Goal: Find specific page/section: Find specific page/section

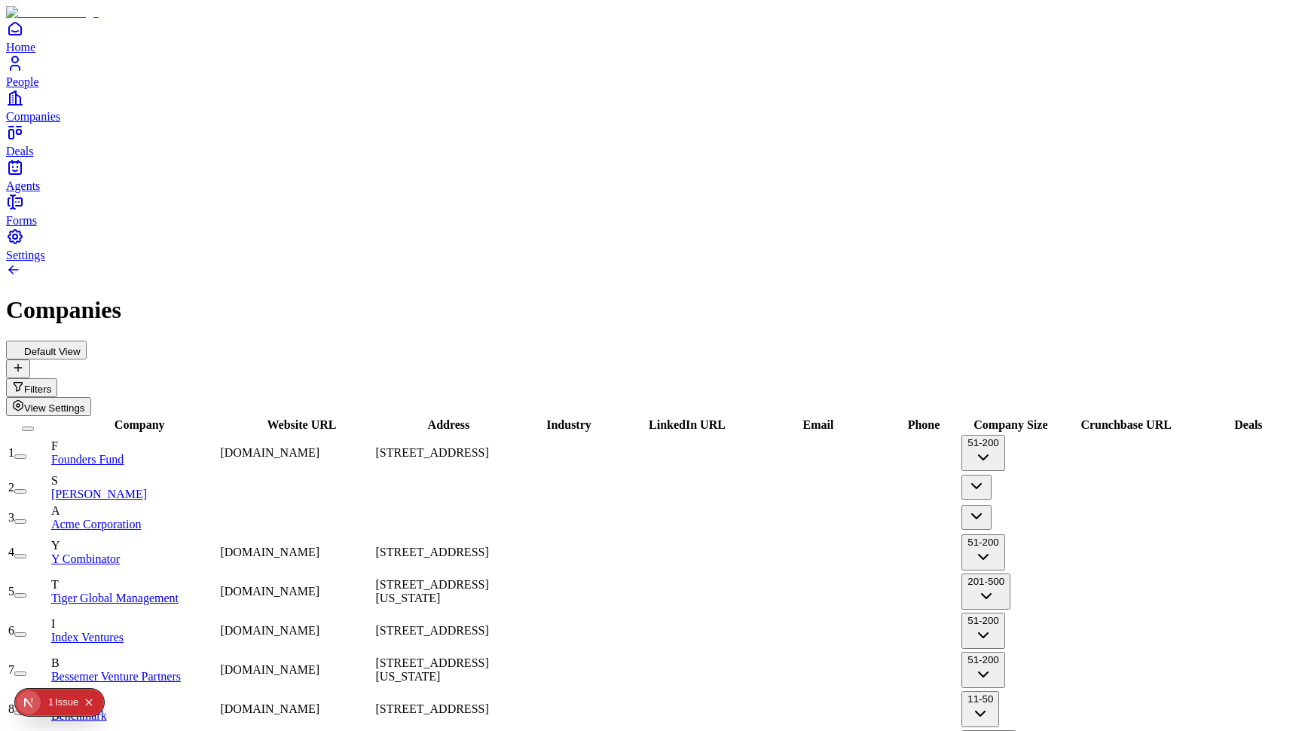
scroll to position [0, 2]
click at [41, 696] on icon "Open Next.js Dev Tools" at bounding box center [32, 702] width 30 height 30
click at [87, 572] on div "Issues 1" at bounding box center [108, 572] width 176 height 27
click at [153, 418] on span "Company" at bounding box center [139, 424] width 50 height 13
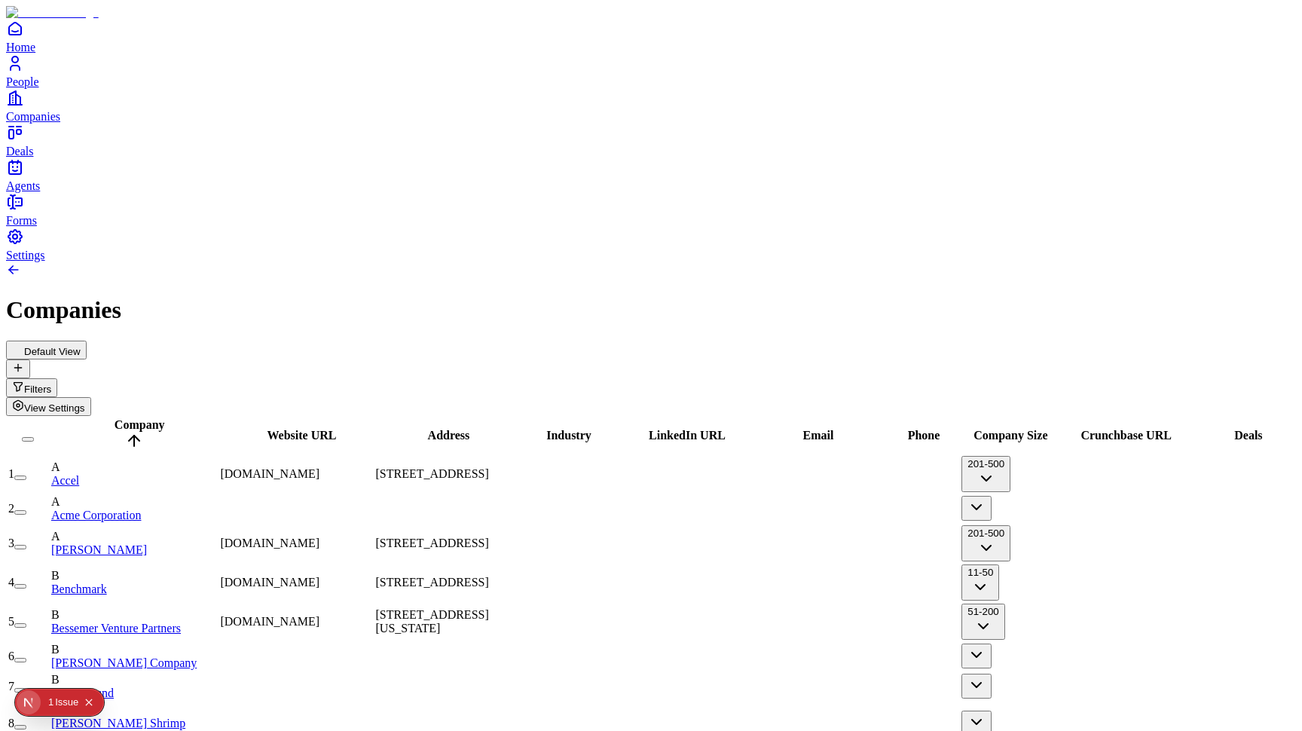
click at [85, 402] on span "View Settings" at bounding box center [54, 407] width 61 height 11
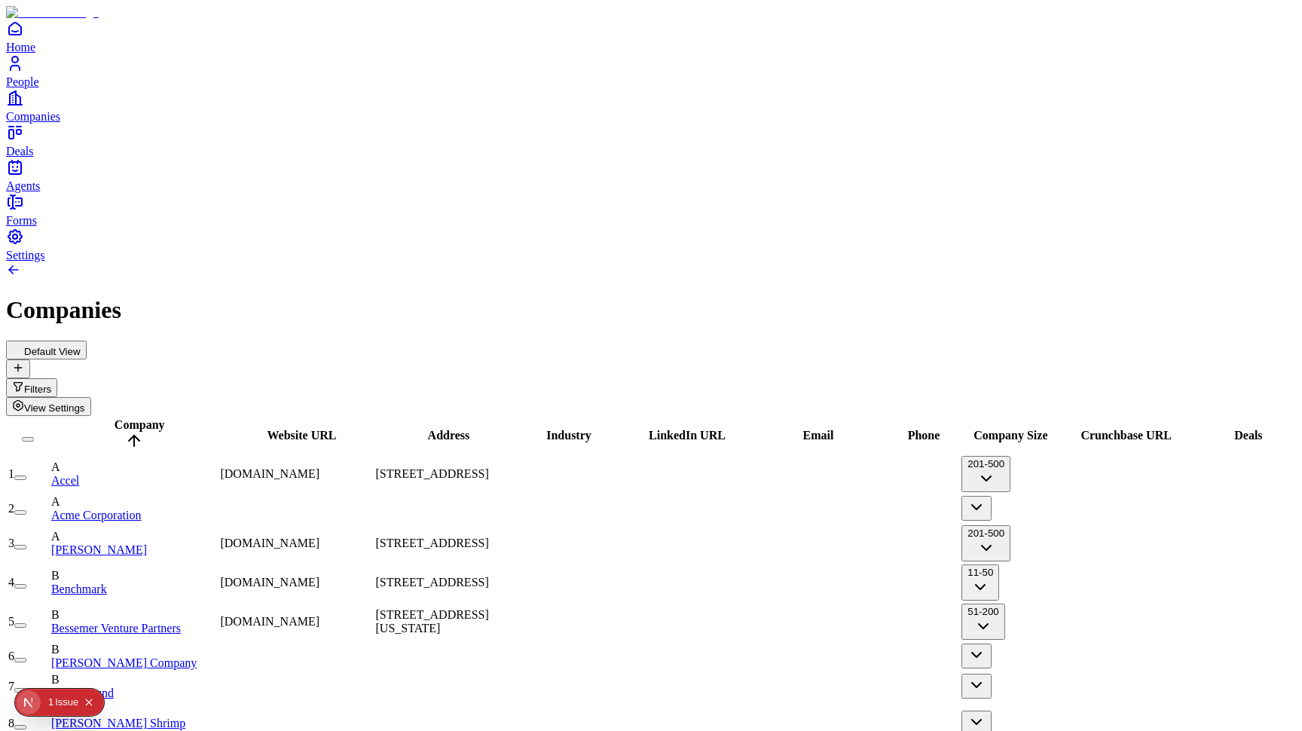
click at [1234, 429] on span "Deals" at bounding box center [1248, 435] width 28 height 13
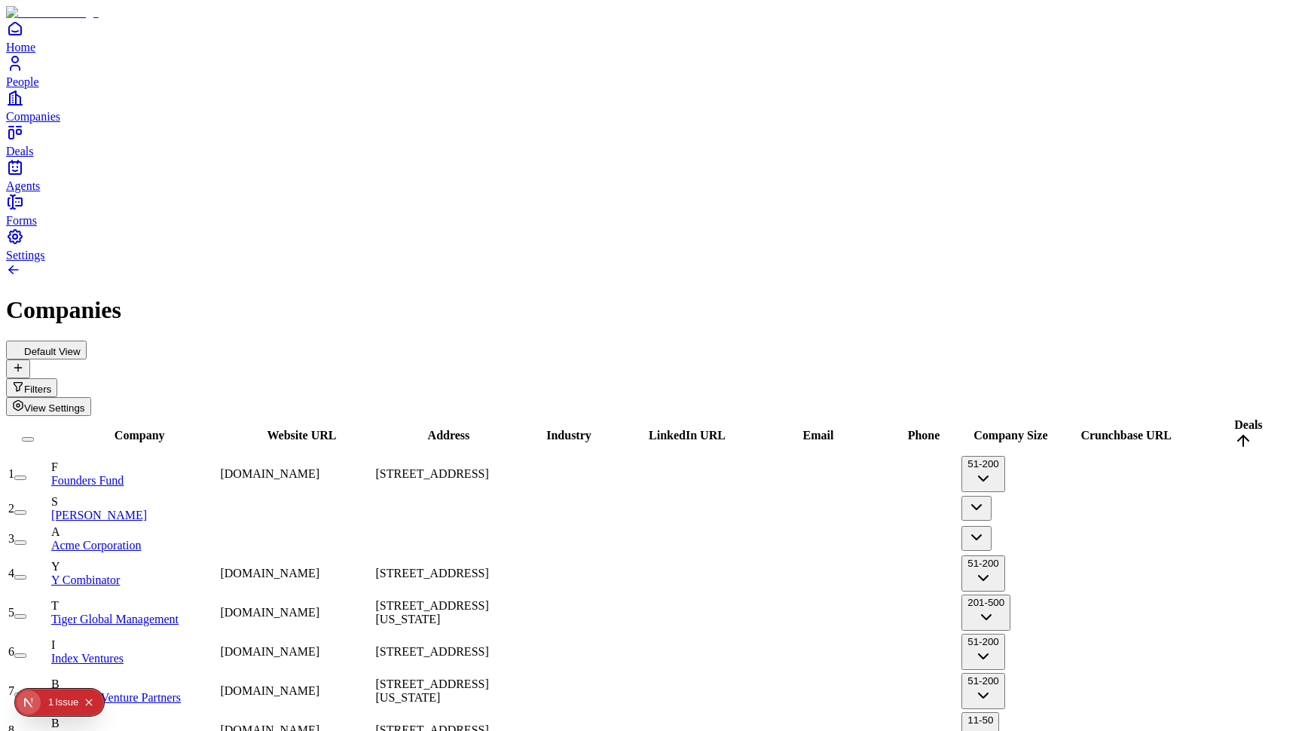
click at [1238, 418] on span "Deals" at bounding box center [1248, 424] width 28 height 13
click at [1237, 418] on span "Deals" at bounding box center [1248, 424] width 28 height 13
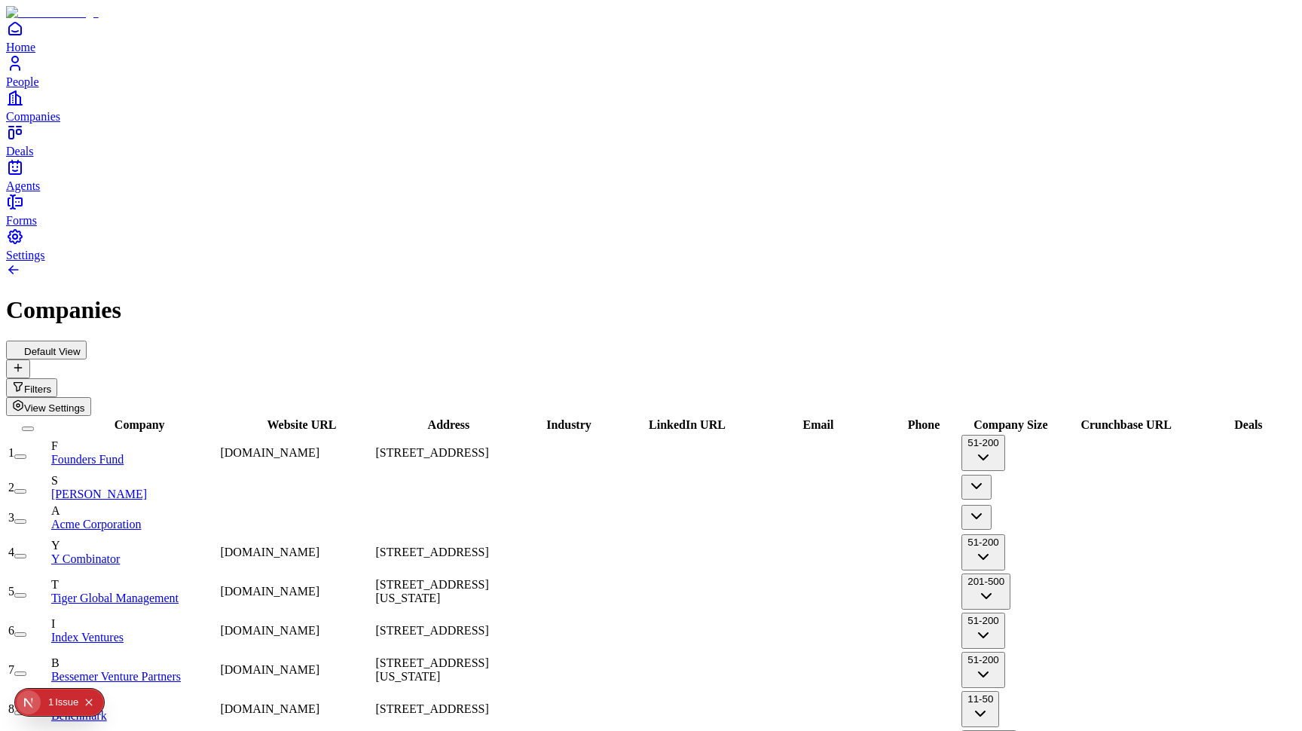
click at [151, 418] on span "Company" at bounding box center [139, 424] width 50 height 13
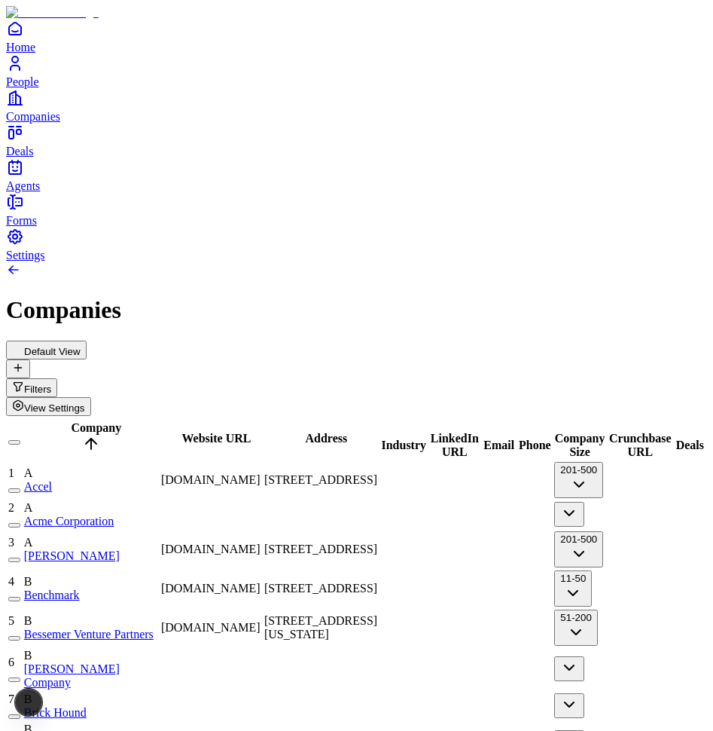
scroll to position [2445, 0]
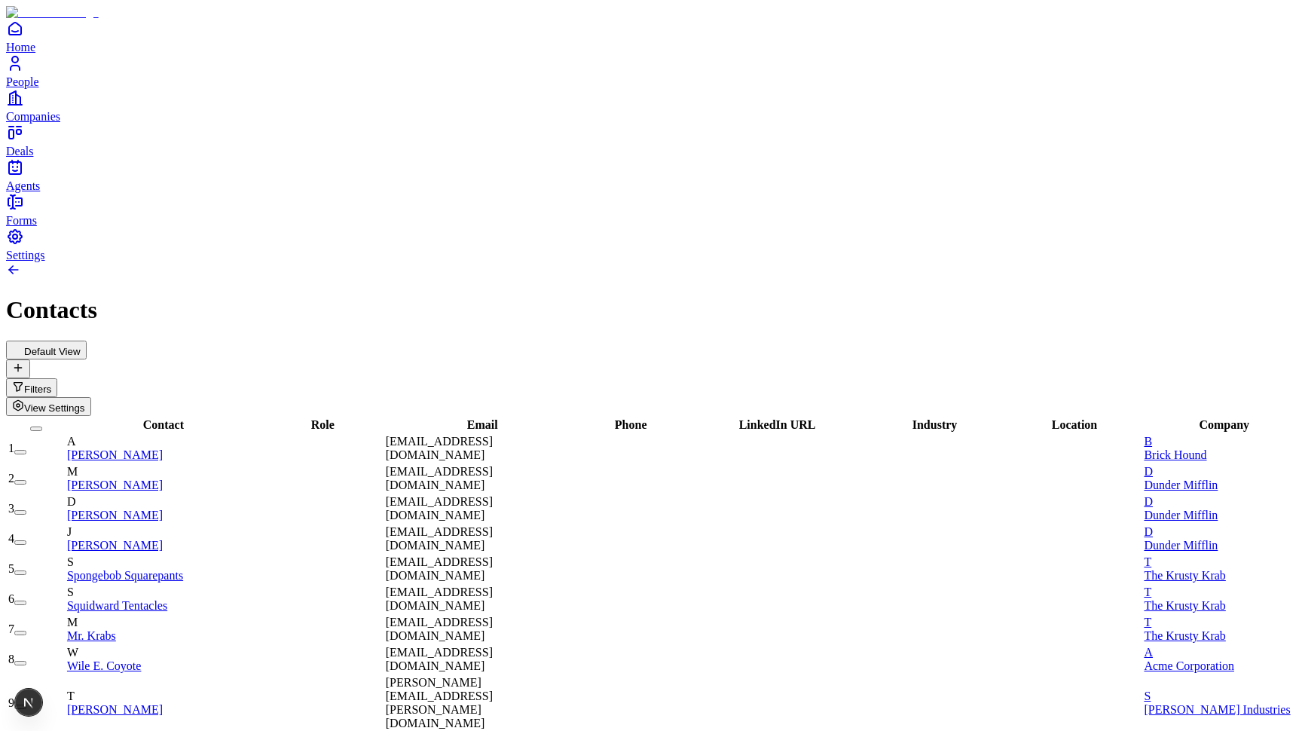
scroll to position [0, -1]
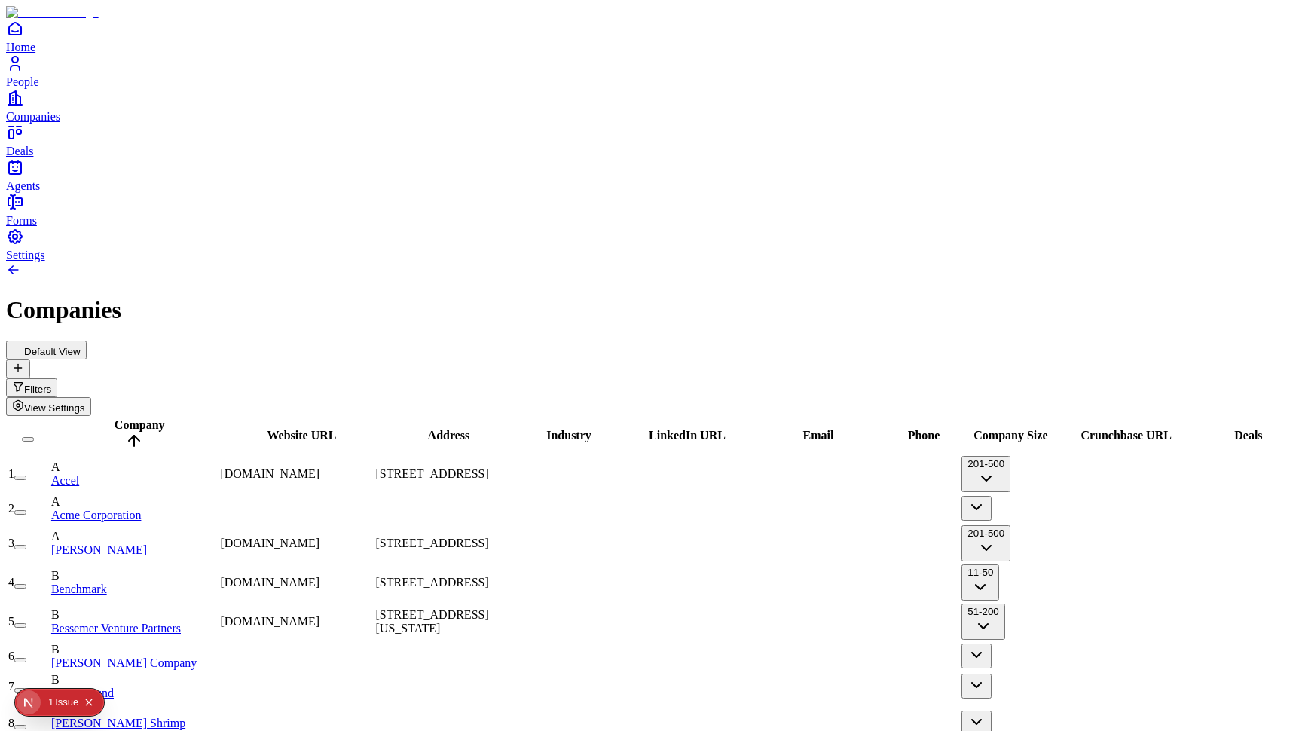
scroll to position [0, 2]
click at [64, 698] on div "Issue" at bounding box center [66, 701] width 23 height 27
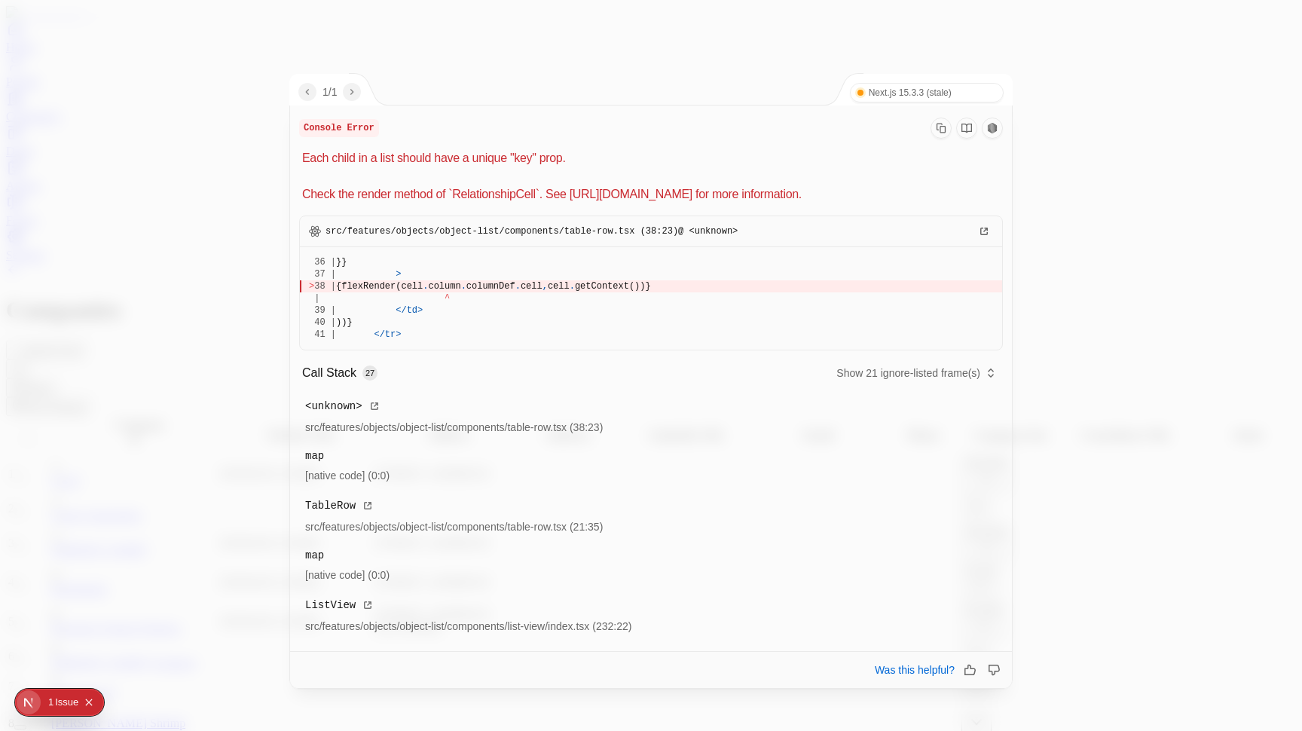
click at [475, 191] on p "Each child in a list should have a unique "key" prop. Check the render method o…" at bounding box center [652, 176] width 700 height 54
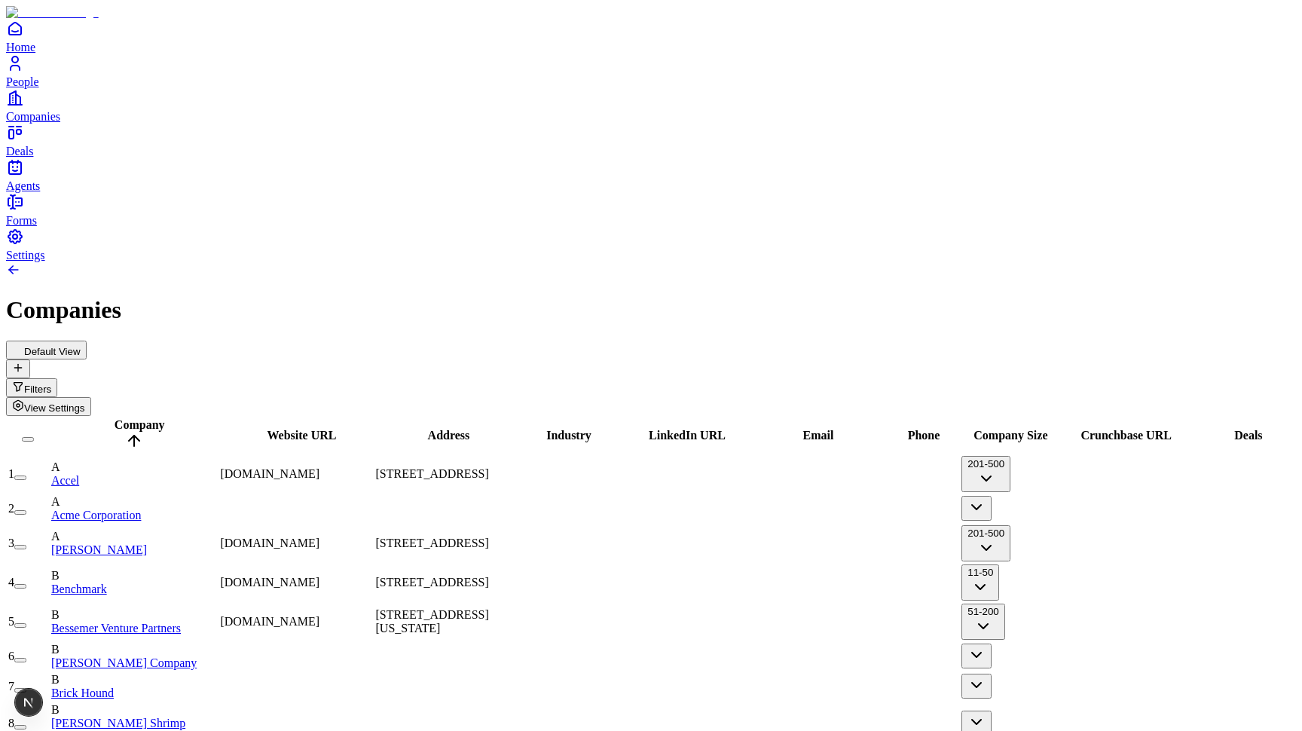
scroll to position [-1, 0]
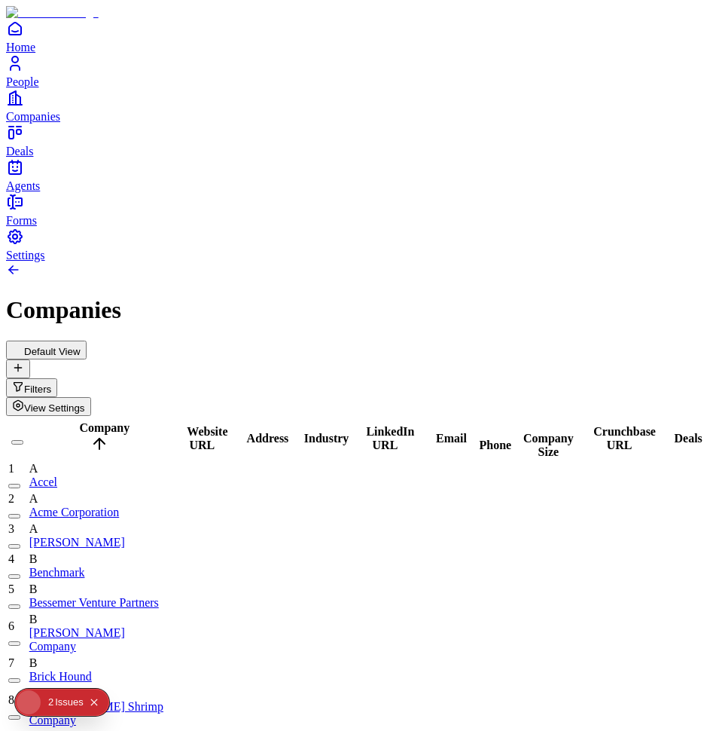
scroll to position [1, 0]
click at [55, 697] on div "Issue s" at bounding box center [69, 701] width 29 height 27
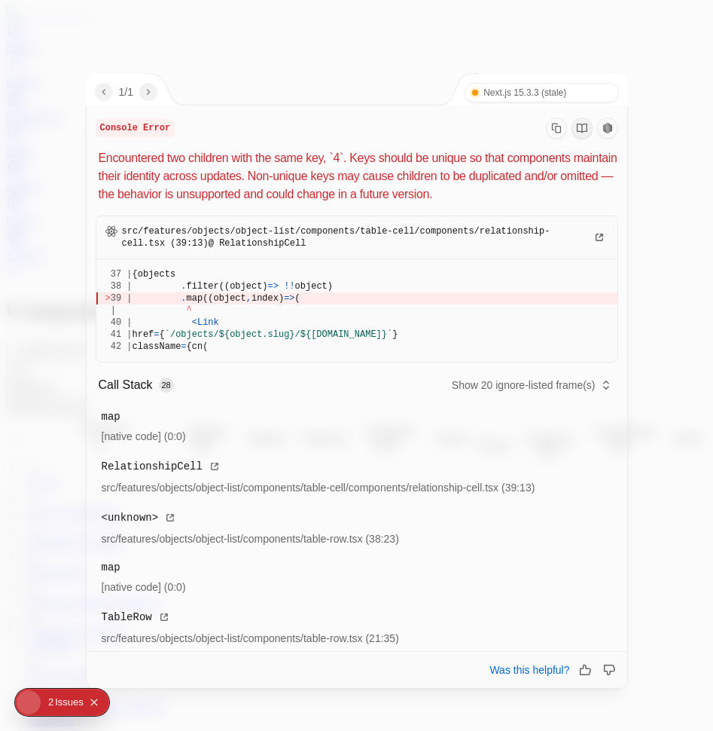
drag, startPoint x: 188, startPoint y: 300, endPoint x: 340, endPoint y: 300, distance: 151.4
click at [356, 300] on div "> 39 | . map((object , index) => (" at bounding box center [356, 298] width 503 height 12
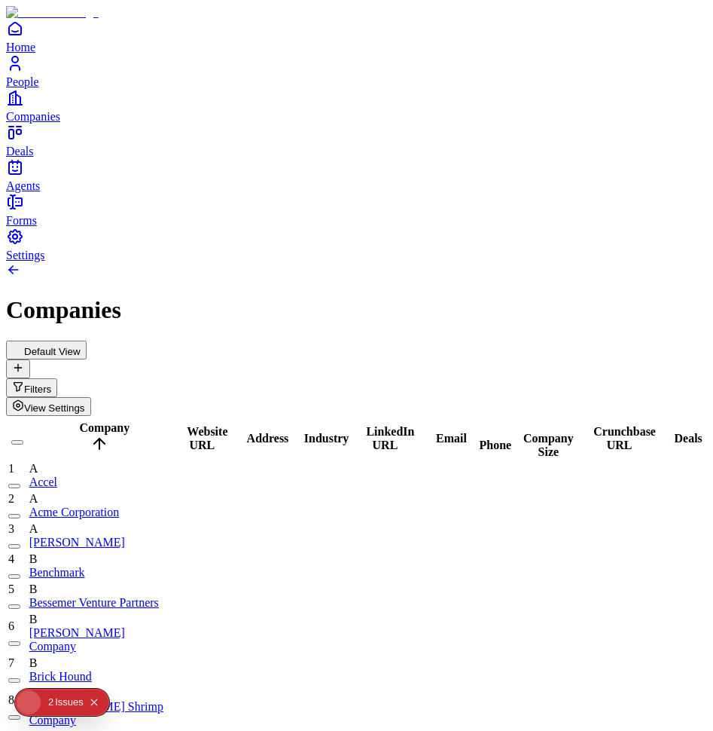
scroll to position [0, 0]
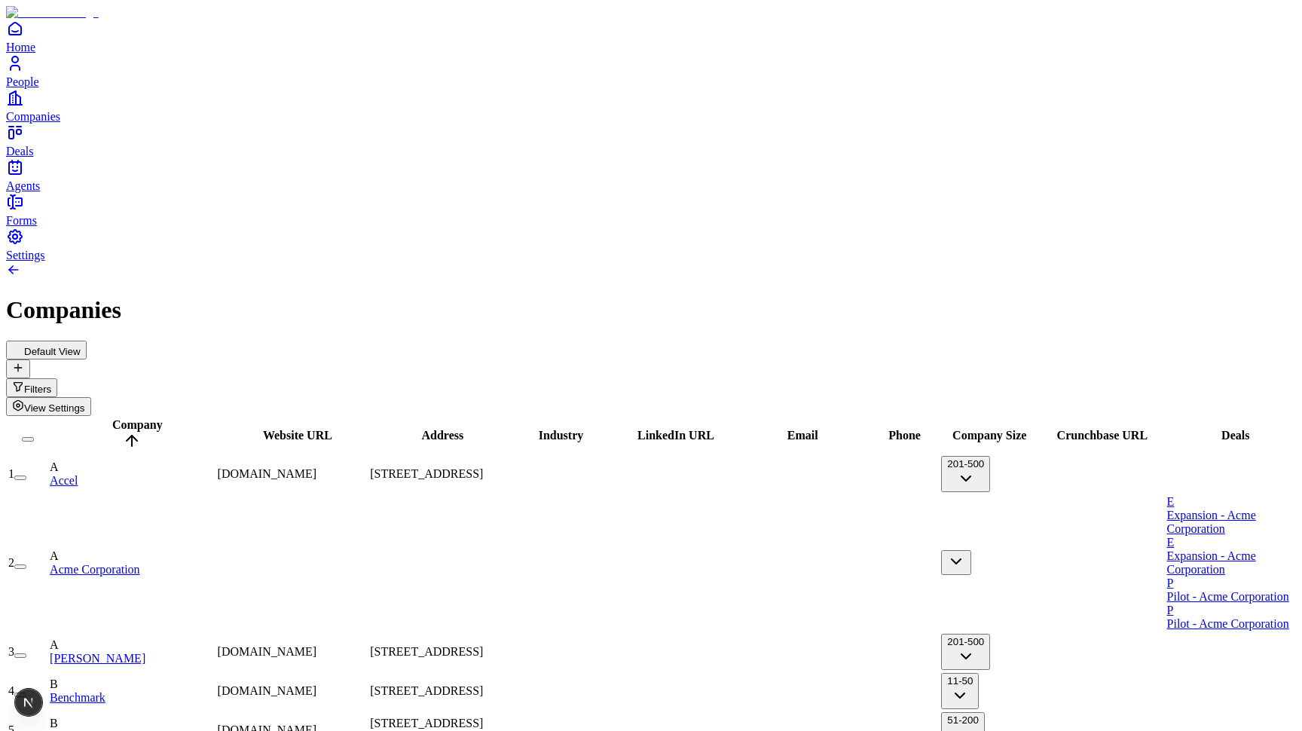
scroll to position [0, 385]
click at [518, 296] on h1 "Companies" at bounding box center [651, 310] width 1290 height 28
click at [57, 378] on button "Filters" at bounding box center [31, 387] width 51 height 19
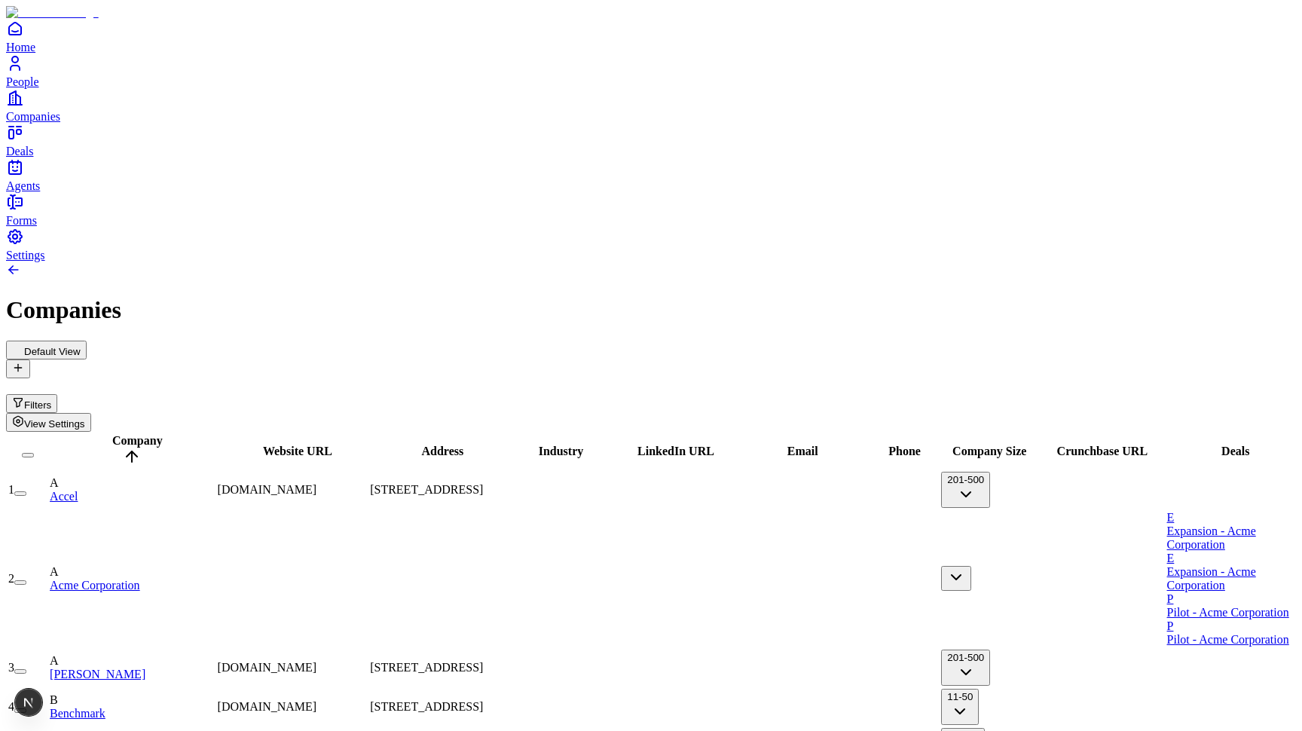
click at [713, 296] on h1 "Companies" at bounding box center [651, 310] width 1290 height 28
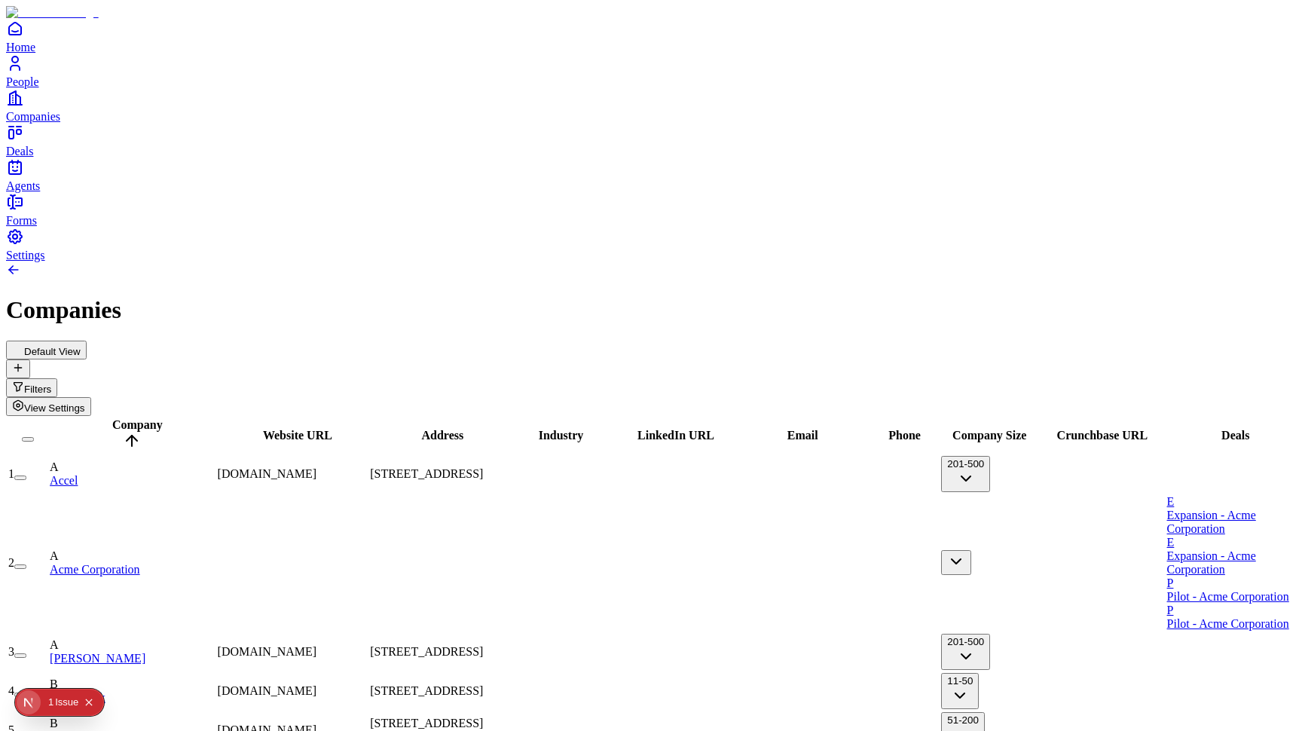
scroll to position [0, 0]
